Goal: Obtain resource: Obtain resource

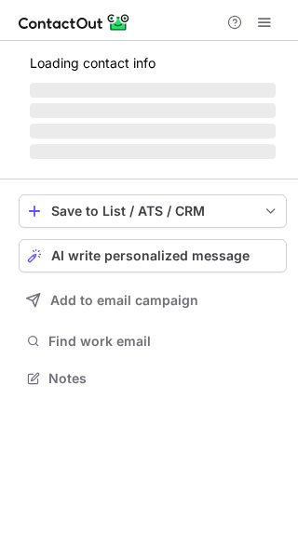
scroll to position [390, 298]
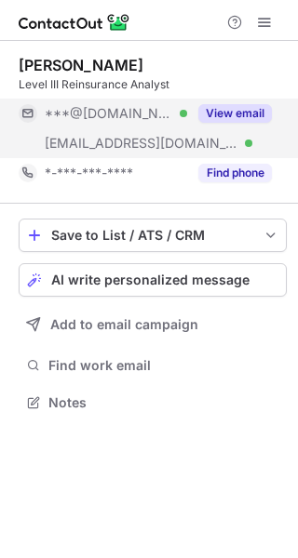
click at [236, 121] on button "View email" at bounding box center [234, 113] width 73 height 19
